Goal: Transaction & Acquisition: Purchase product/service

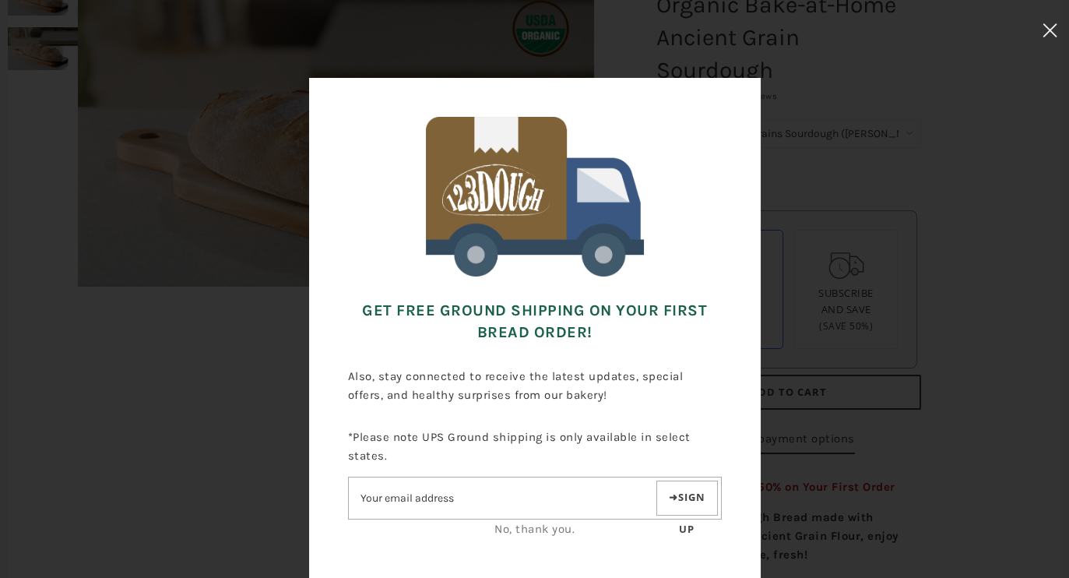
click at [1056, 24] on icon at bounding box center [1049, 30] width 15 height 14
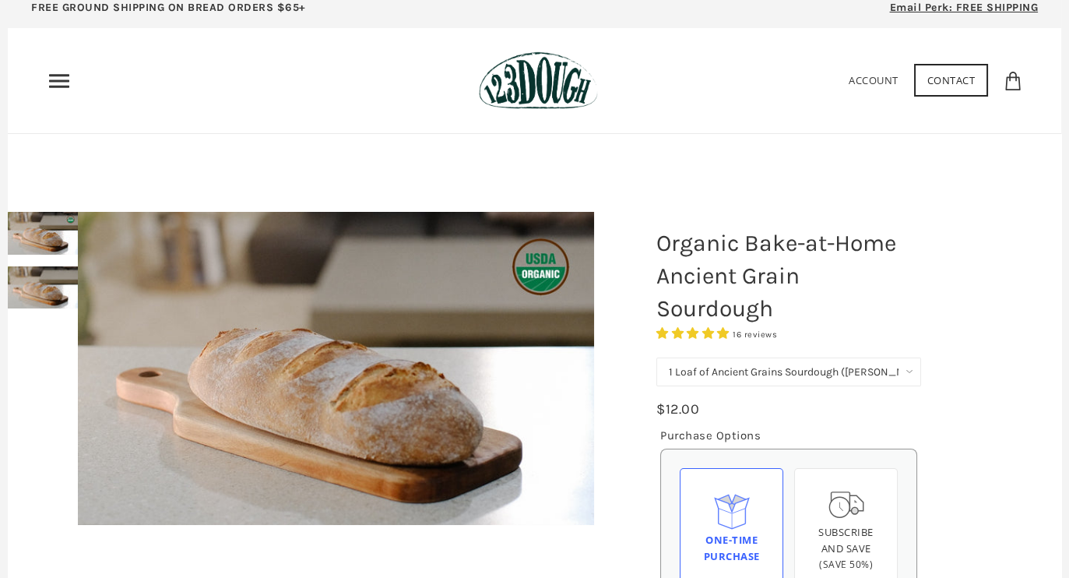
scroll to position [16, 0]
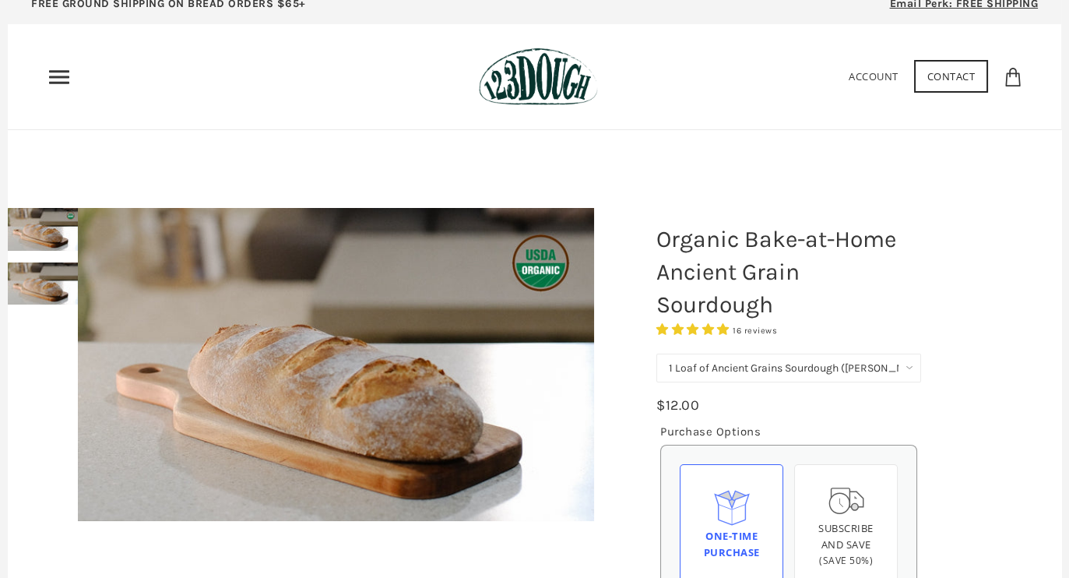
click at [771, 367] on select "1 Loaf of Ancient Grains Sourdough (Baker's Choice) Get 6 Loaves Every Month (F…" at bounding box center [788, 367] width 265 height 29
select select "Get 6 Loaves Every Month (Free Shipping)"
click at [656, 353] on select "1 Loaf of Ancient Grains Sourdough (Baker's Choice) Get 6 Loaves Every Month (F…" at bounding box center [788, 367] width 265 height 29
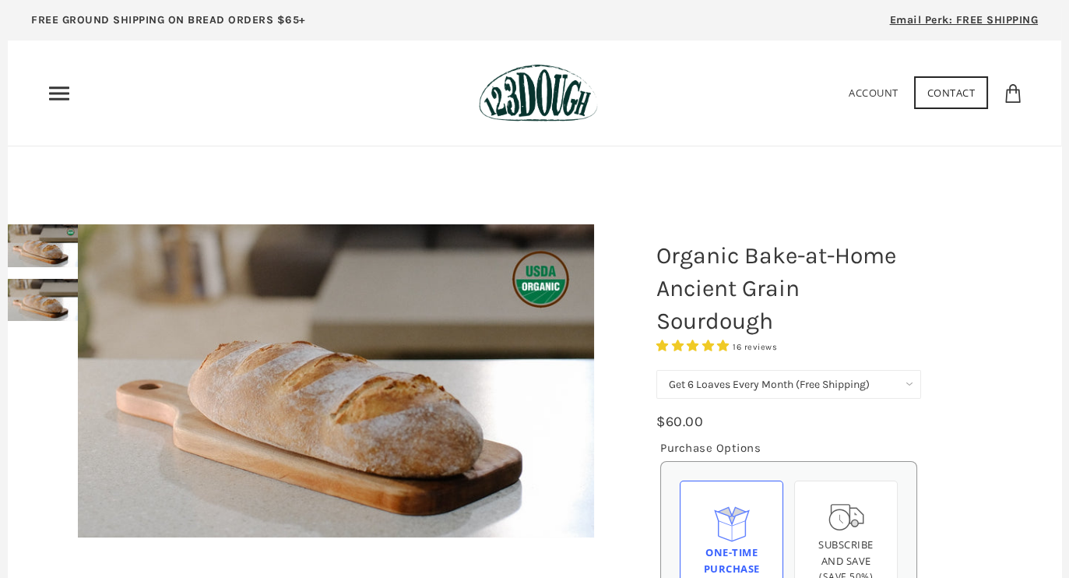
click at [76, 85] on div "Home 3 Ingredients Our Bread Subscribe & Save SOURDOUGH NOODLES Shop ALL Bread …" at bounding box center [255, 93] width 416 height 25
click at [61, 90] on icon "Primary" at bounding box center [59, 93] width 25 height 25
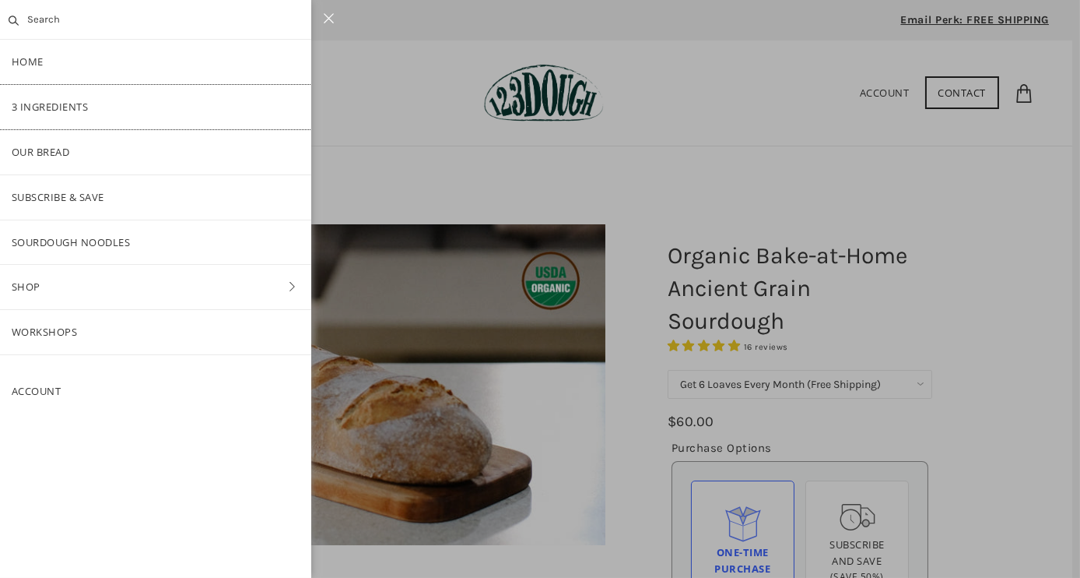
click at [53, 114] on link "3 Ingredients" at bounding box center [155, 107] width 311 height 44
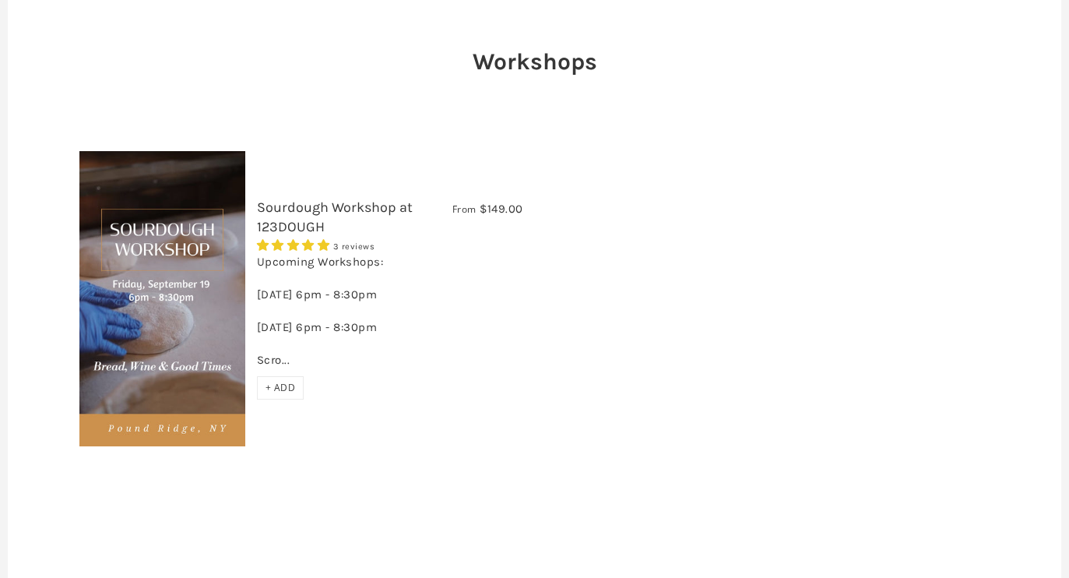
scroll to position [154, 0]
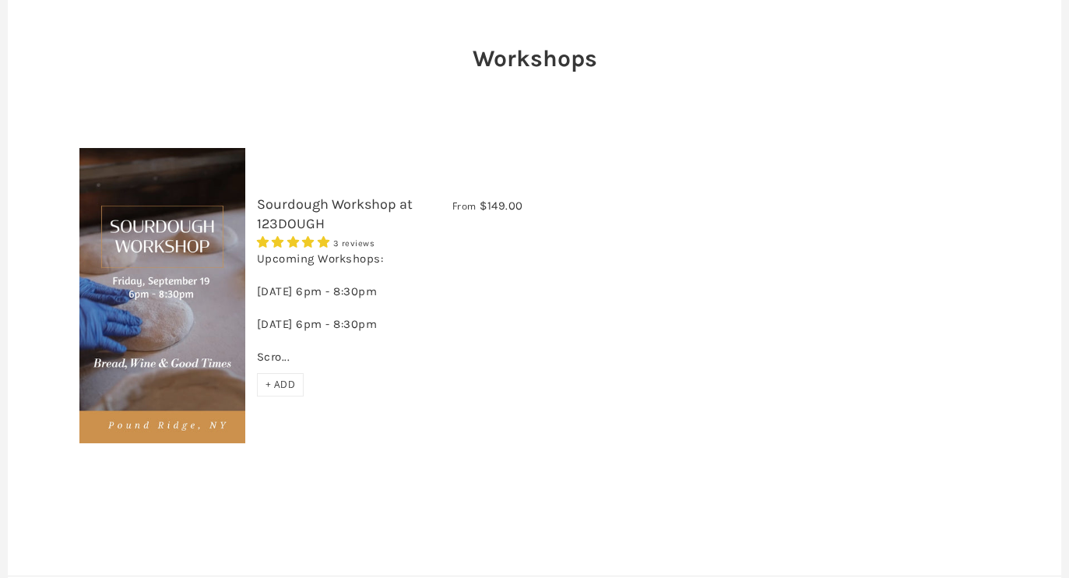
click at [343, 353] on div "Upcoming Workshops: Friday, September 19th 6pm - 8:30pm Friday, October 17th 6p…" at bounding box center [390, 312] width 266 height 122
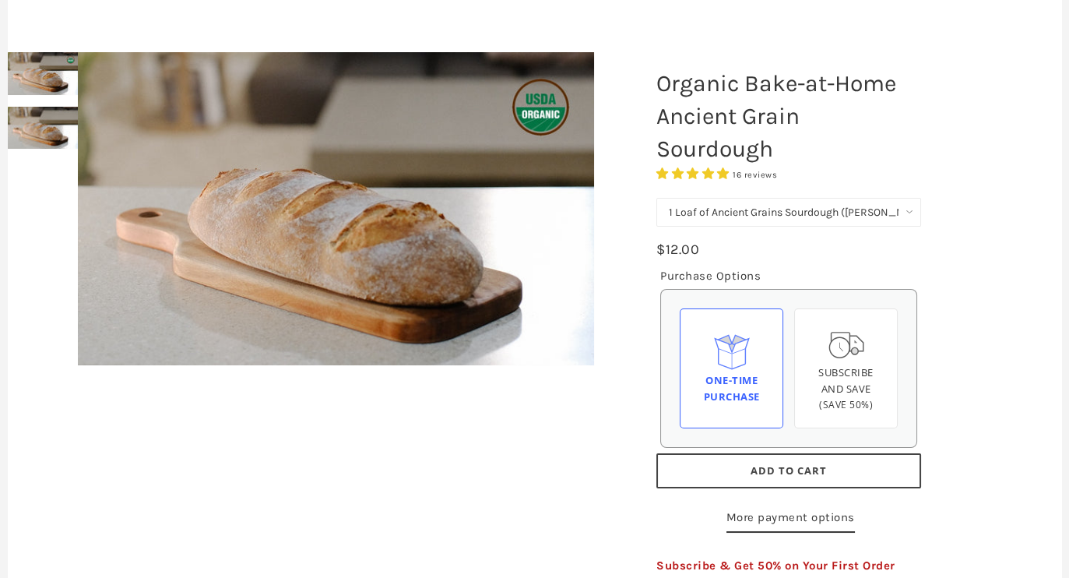
scroll to position [206, 0]
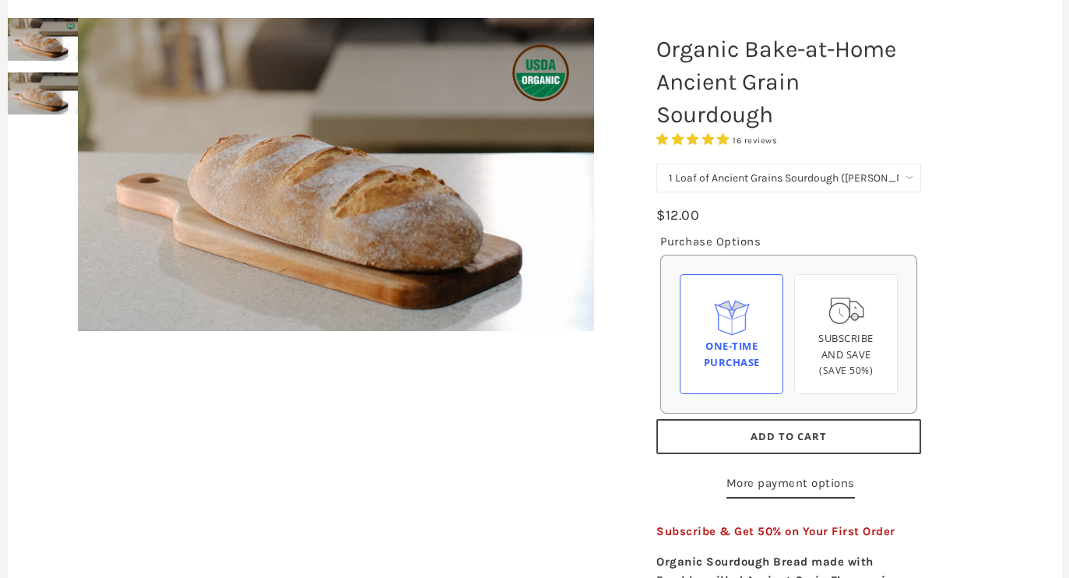
click at [776, 437] on span "Add to Cart" at bounding box center [788, 436] width 76 height 14
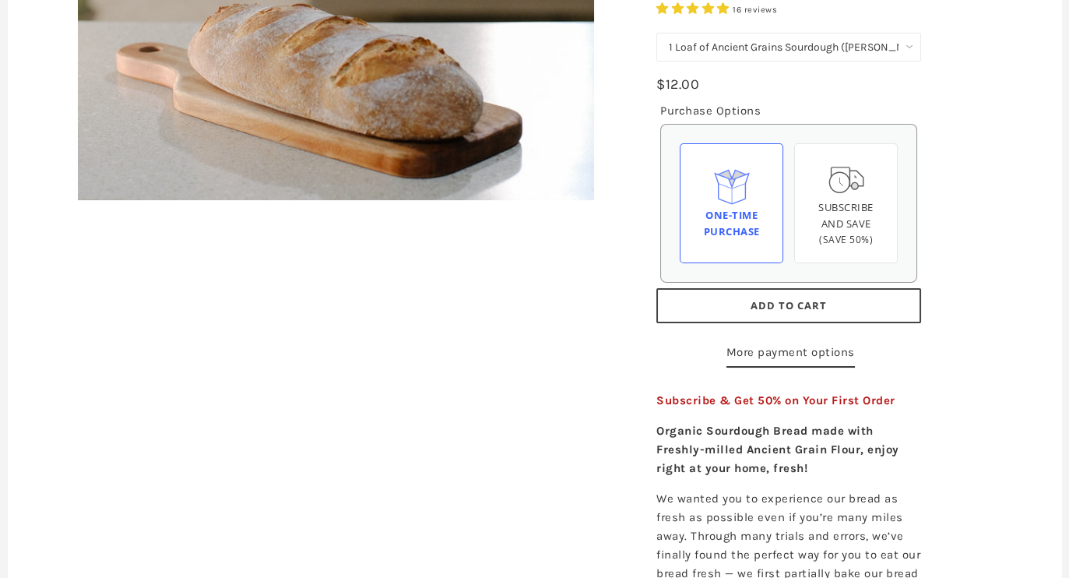
scroll to position [398, 0]
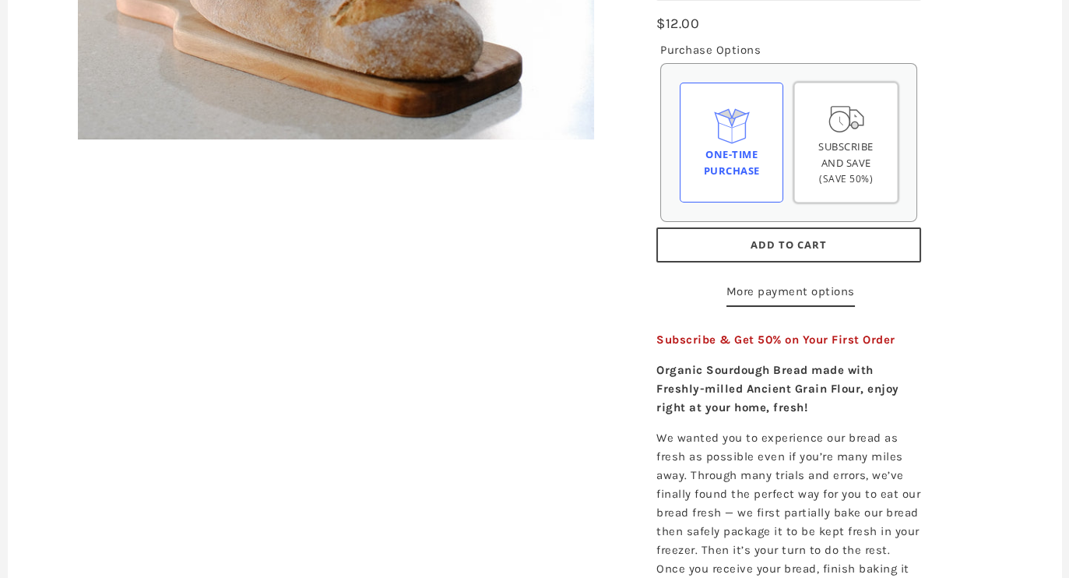
click at [773, 155] on span "Subscribe and save" at bounding box center [845, 154] width 55 height 30
click at [0, 0] on input "Subscribe and save (Save 50%)" at bounding box center [0, 0] width 0 height 0
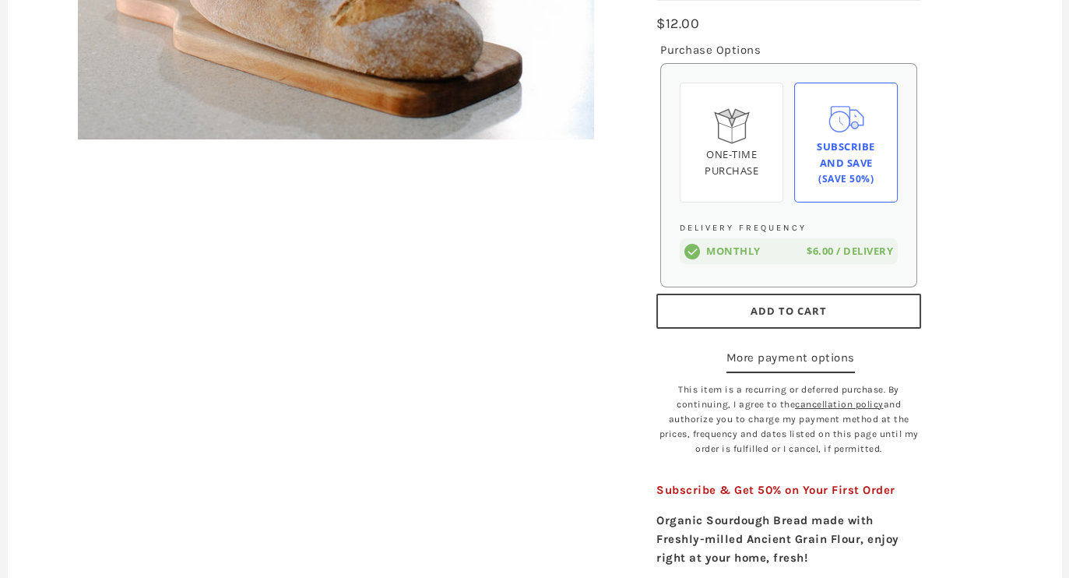
click at [773, 304] on span "Add to Cart" at bounding box center [788, 311] width 76 height 14
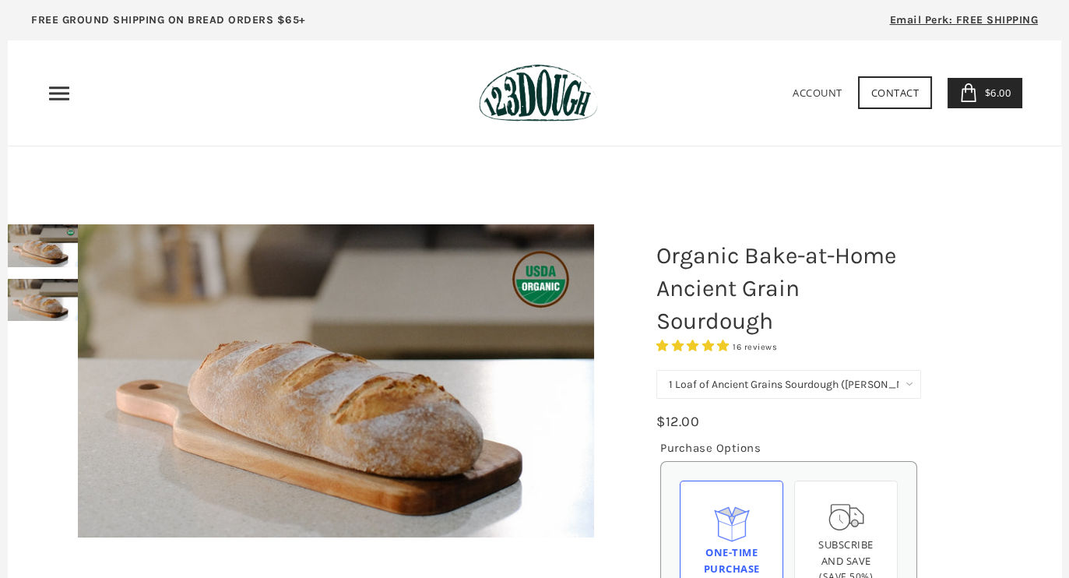
click at [905, 21] on span "Email Perk: FREE SHIPPING" at bounding box center [964, 19] width 149 height 13
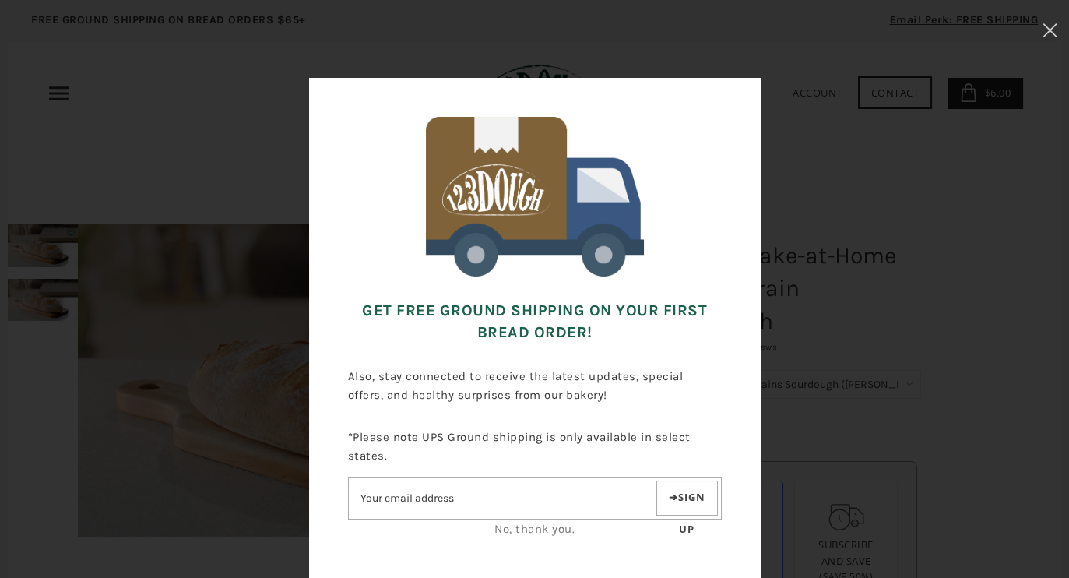
click at [487, 504] on input"] "Email address" at bounding box center [501, 497] width 304 height 27
click at [463, 490] on input"] "Email address" at bounding box center [501, 497] width 304 height 27
type input"] "[PERSON_NAME][EMAIL_ADDRESS][PERSON_NAME][DOMAIN_NAME]"
click at [698, 497] on button "Sign up" at bounding box center [686, 497] width 61 height 35
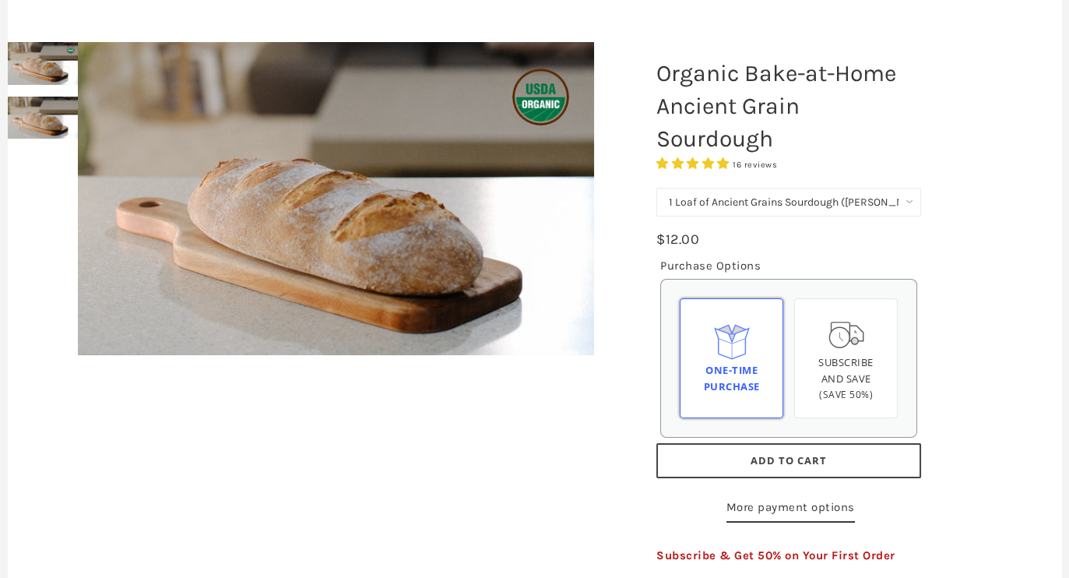
scroll to position [189, 0]
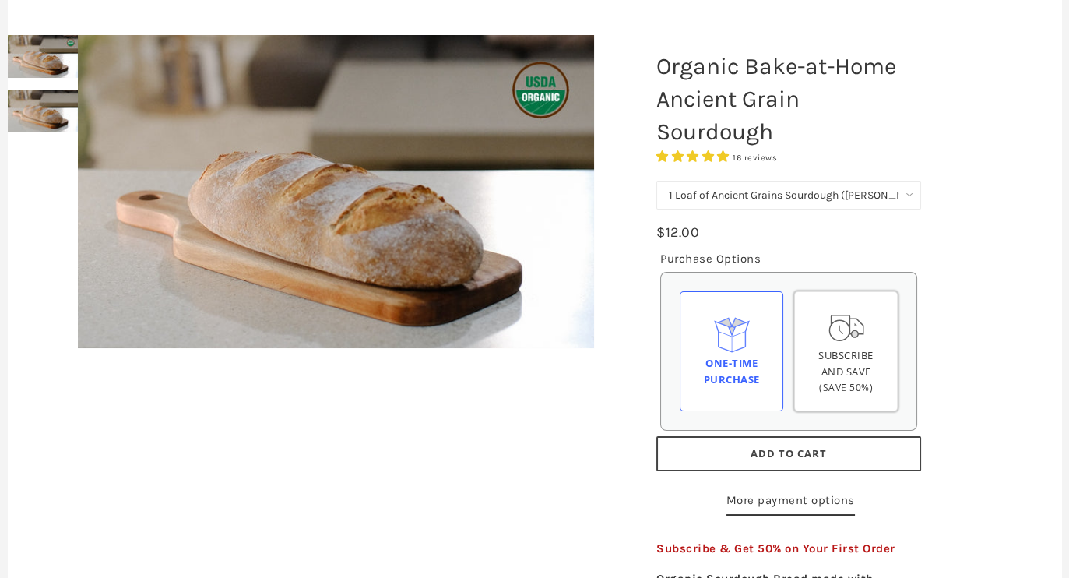
click at [851, 374] on span "Subscribe and save" at bounding box center [845, 363] width 55 height 30
click at [0, 0] on input "Subscribe and save (Save 50%)" at bounding box center [0, 0] width 0 height 0
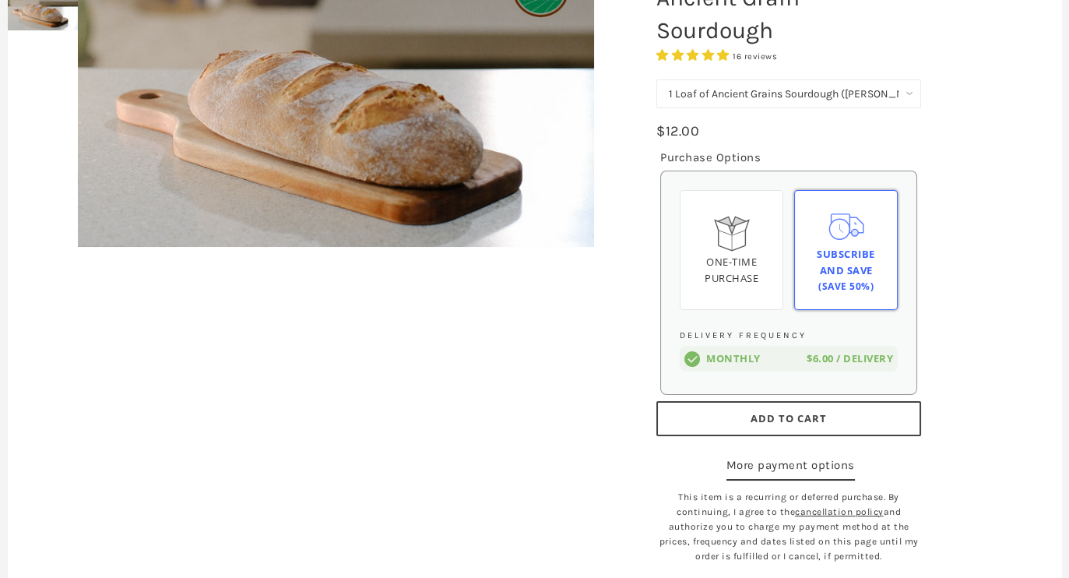
scroll to position [304, 0]
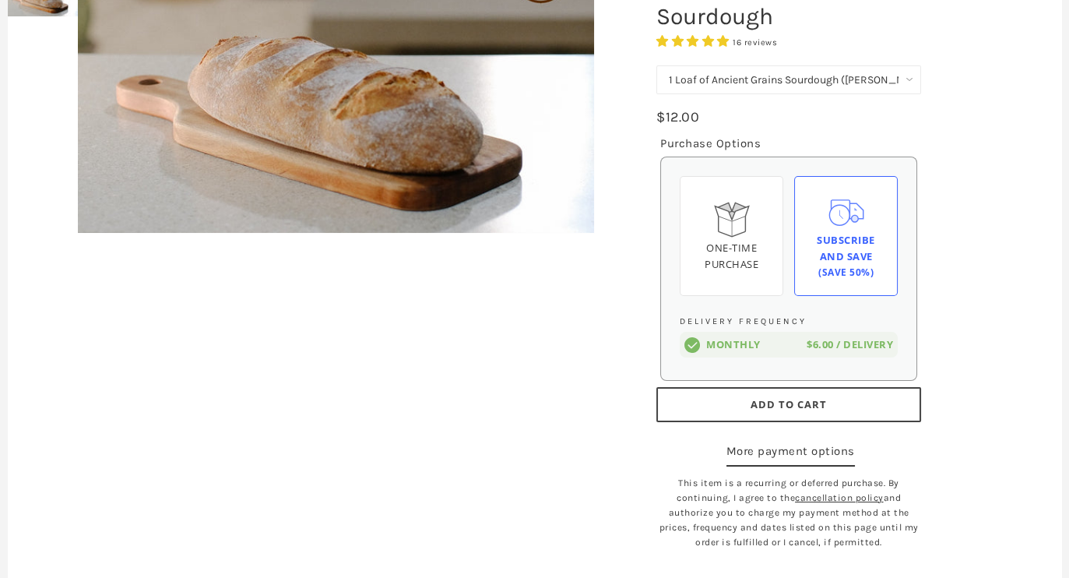
click at [826, 409] on button "Add to Cart" at bounding box center [788, 404] width 265 height 35
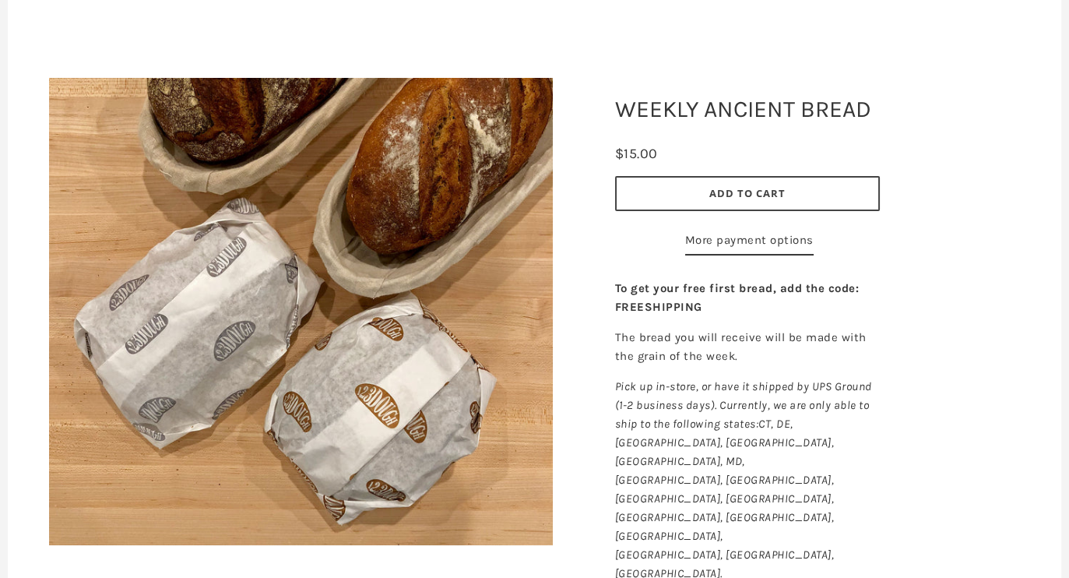
scroll to position [147, 0]
click at [825, 197] on button "Add to Cart" at bounding box center [747, 192] width 265 height 35
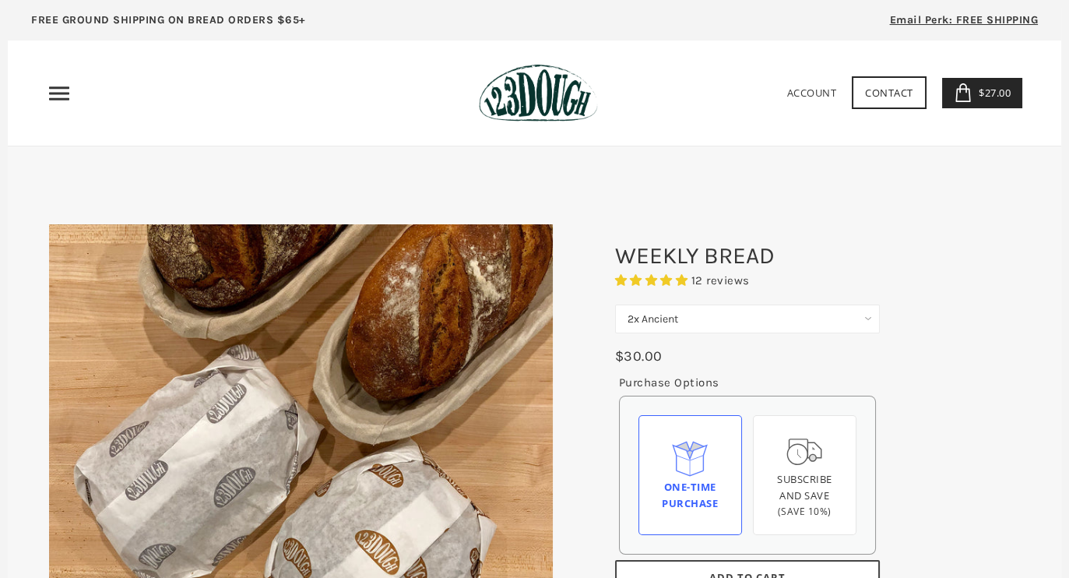
click at [967, 95] on icon at bounding box center [963, 92] width 19 height 19
